Goal: Task Accomplishment & Management: Manage account settings

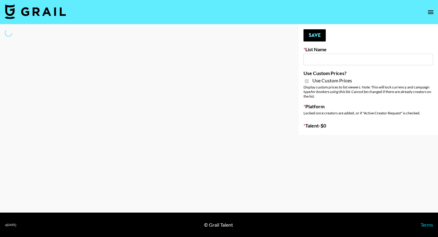
type input "DDG Beauty"
checkbox input "true"
select select "Brand"
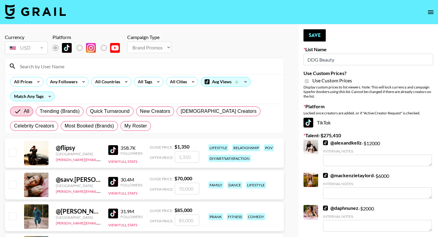
click at [147, 69] on input at bounding box center [148, 66] width 264 height 10
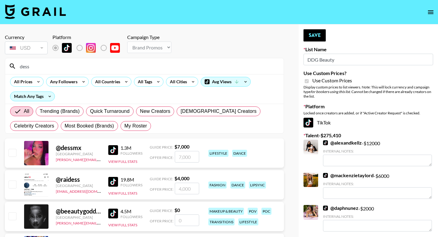
type input "dess"
click at [11, 154] on input "checkbox" at bounding box center [12, 152] width 7 height 7
checkbox input "true"
type input "7000"
click at [56, 69] on input "dess" at bounding box center [148, 66] width 264 height 10
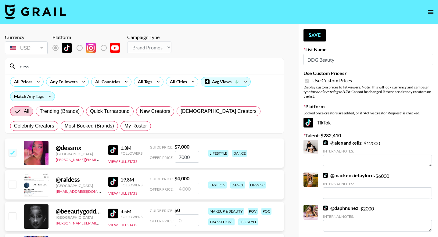
click at [56, 69] on input "dess" at bounding box center [148, 66] width 264 height 10
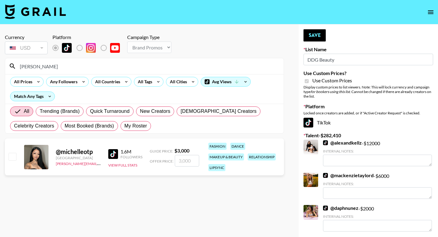
type input "[PERSON_NAME]"
click at [13, 160] on input "checkbox" at bounding box center [12, 156] width 7 height 7
checkbox input "true"
type input "3000"
click at [54, 68] on input "[PERSON_NAME]" at bounding box center [148, 66] width 264 height 10
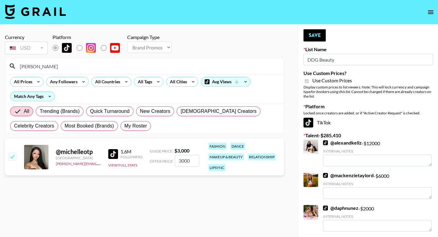
click at [54, 68] on input "[PERSON_NAME]" at bounding box center [148, 66] width 264 height 10
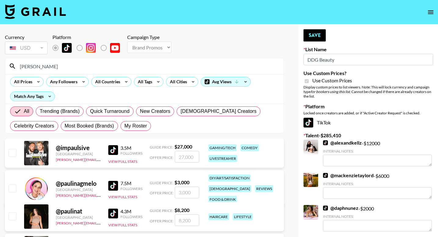
type input "[PERSON_NAME]"
drag, startPoint x: 54, startPoint y: 68, endPoint x: 181, endPoint y: 221, distance: 199.0
click at [181, 221] on input "number" at bounding box center [187, 221] width 24 height 12
checkbox input "true"
type input "7000"
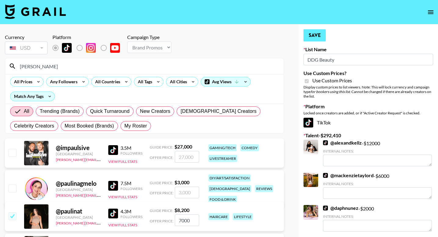
click at [320, 38] on button "Save" at bounding box center [315, 35] width 22 height 12
